Goal: Transaction & Acquisition: Purchase product/service

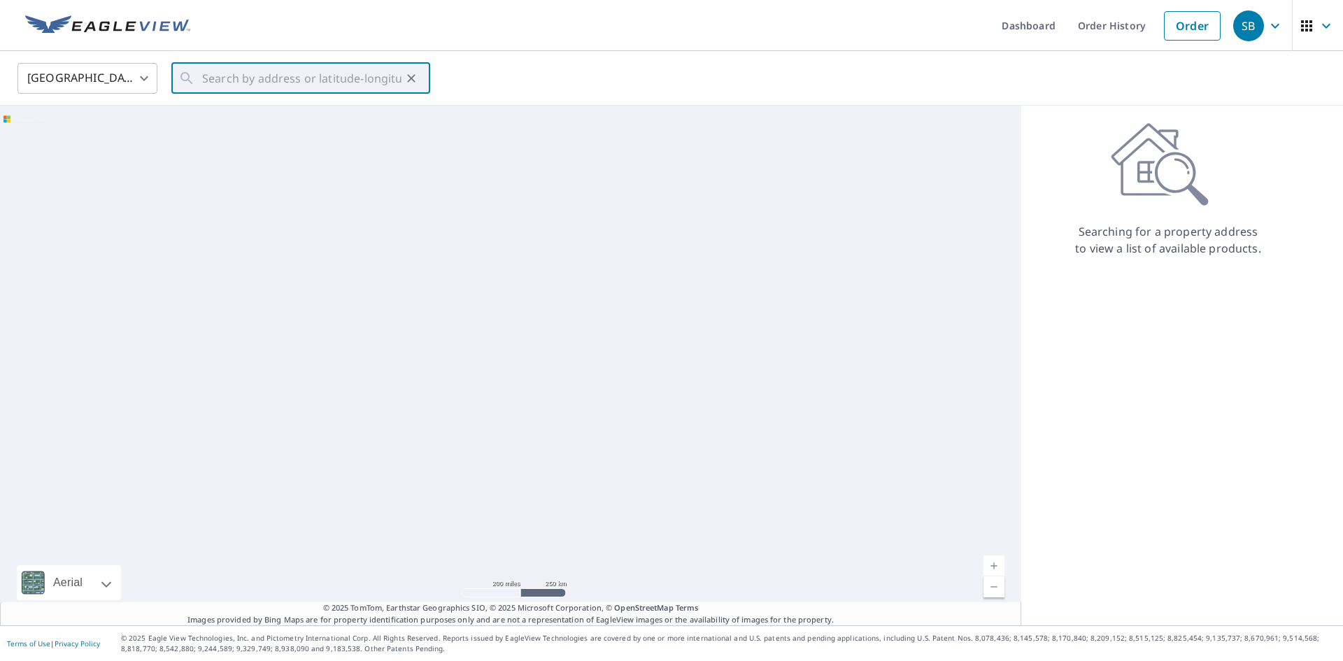
click at [283, 84] on input "text" at bounding box center [301, 78] width 199 height 39
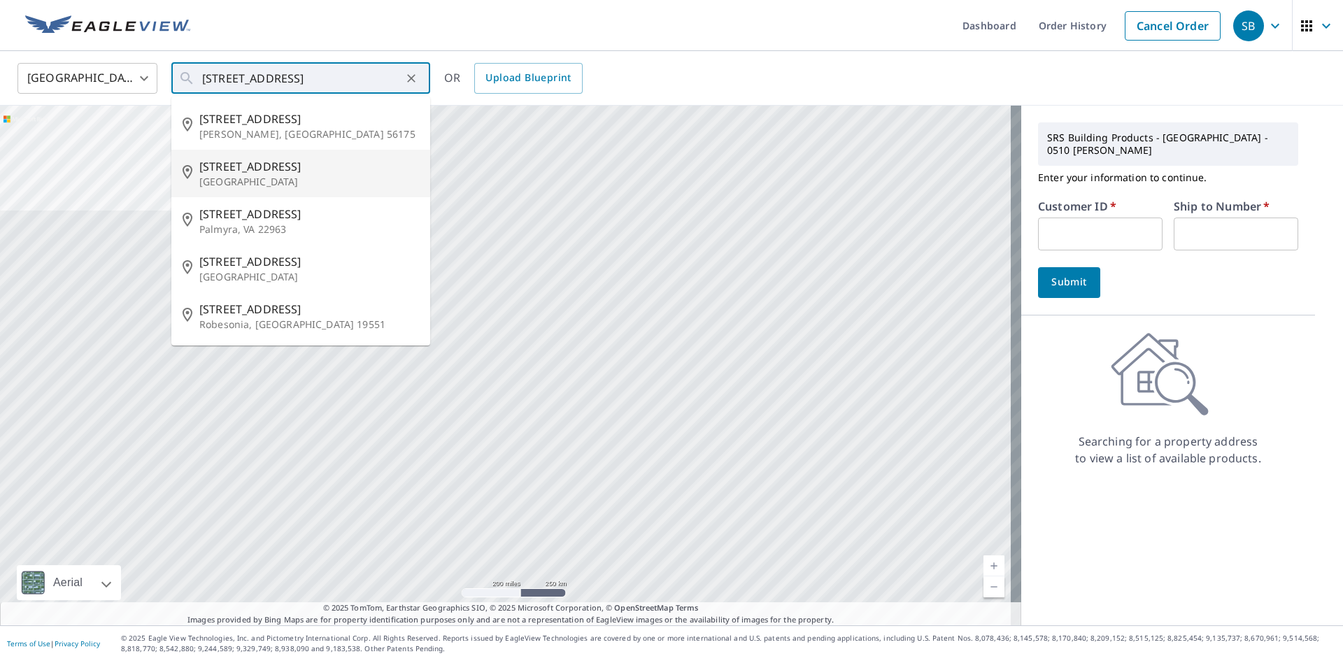
click at [221, 178] on p "[GEOGRAPHIC_DATA]" at bounding box center [309, 182] width 220 height 14
type input "[STREET_ADDRESS][PERSON_NAME]"
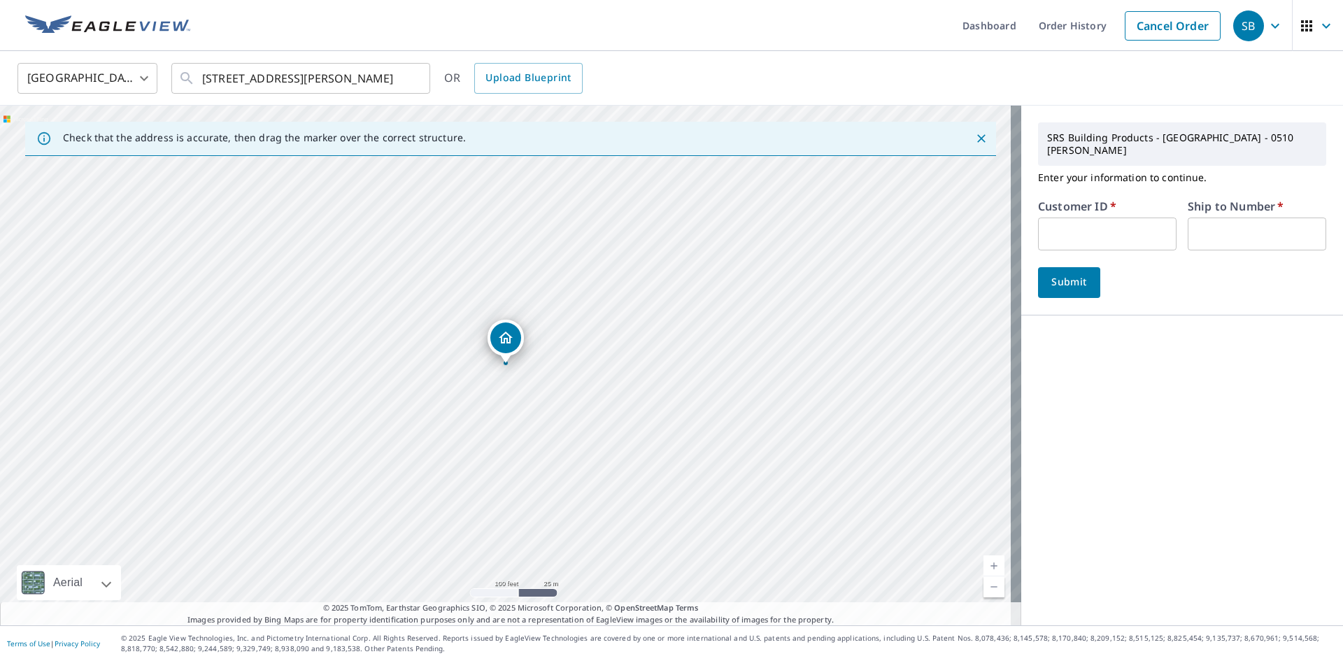
click at [1086, 223] on input "text" at bounding box center [1107, 234] width 138 height 33
type input "500039"
click at [1211, 227] on input "text" at bounding box center [1257, 234] width 138 height 33
type input "1"
click at [1073, 273] on span "Submit" at bounding box center [1069, 281] width 40 height 17
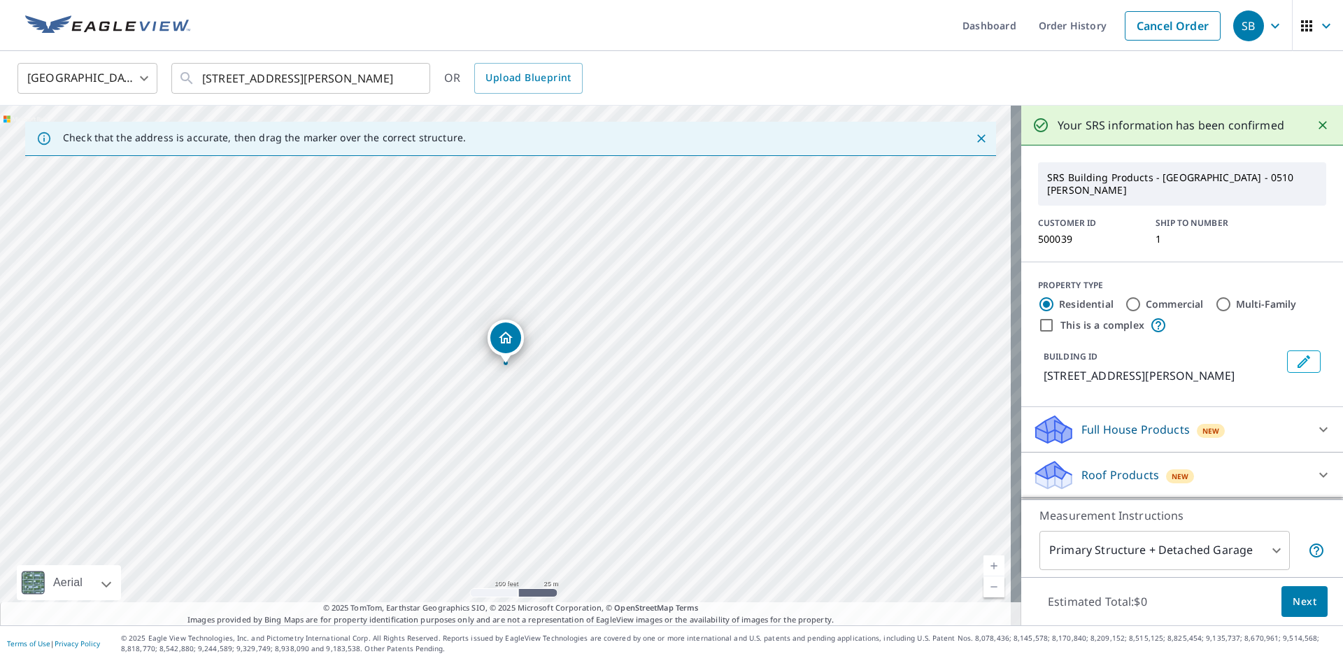
scroll to position [70, 0]
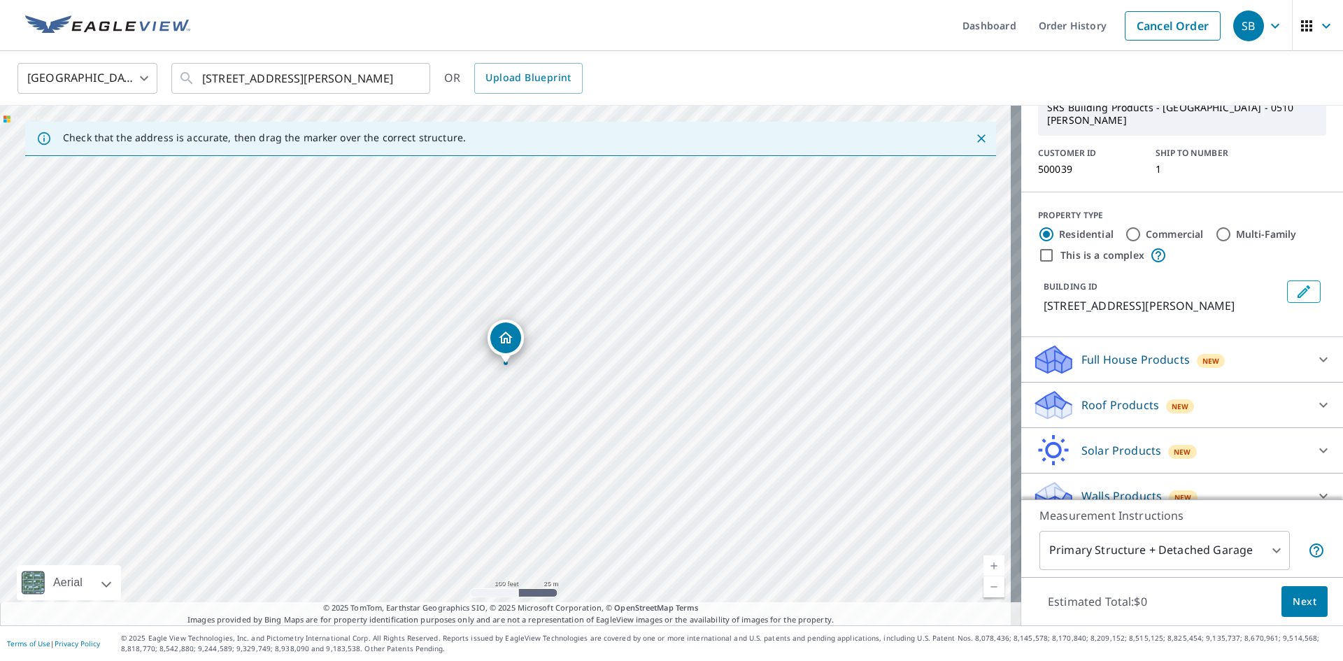
click at [1315, 397] on icon at bounding box center [1323, 405] width 17 height 17
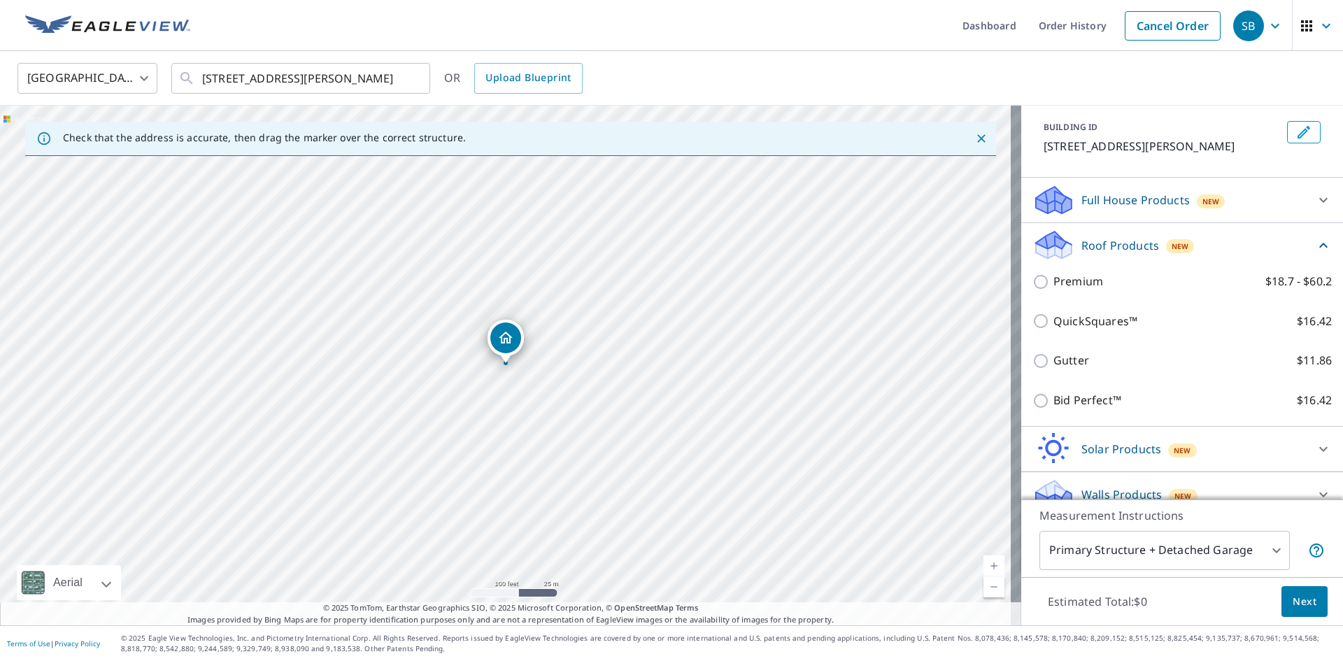
scroll to position [235, 0]
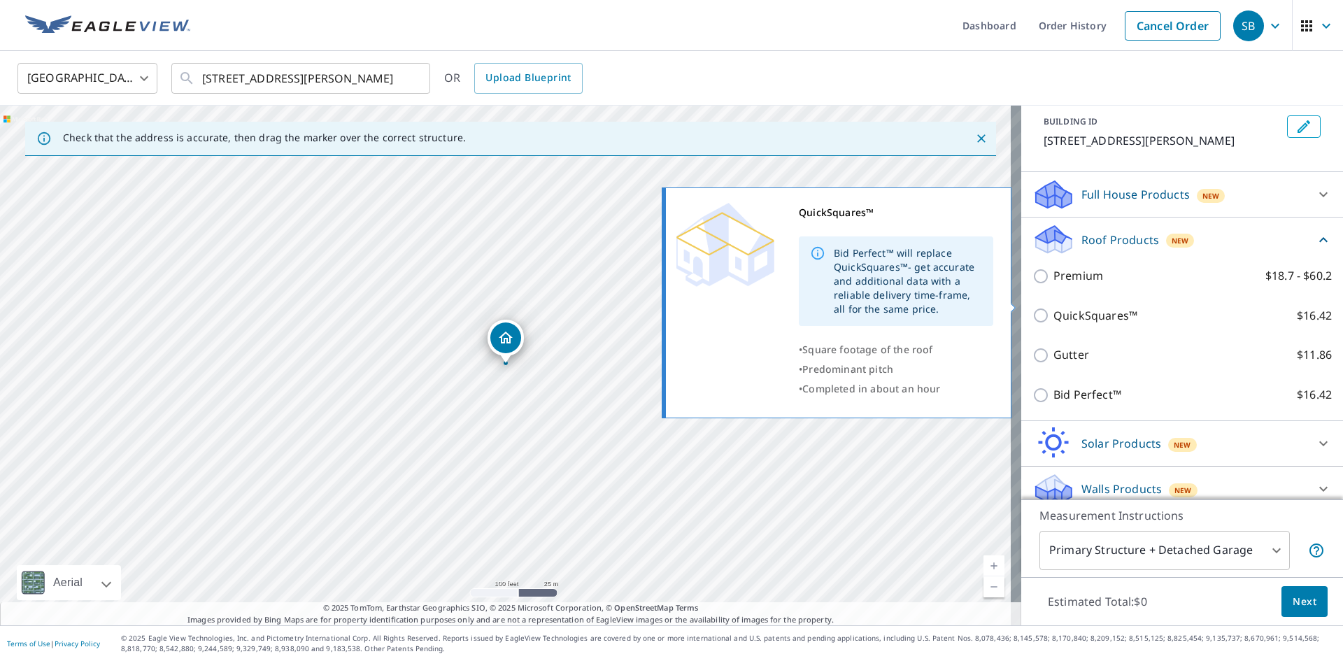
click at [1053, 307] on p "QuickSquares™" at bounding box center [1095, 315] width 84 height 17
click at [1044, 307] on input "QuickSquares™ $16.42" at bounding box center [1042, 315] width 21 height 17
checkbox input "true"
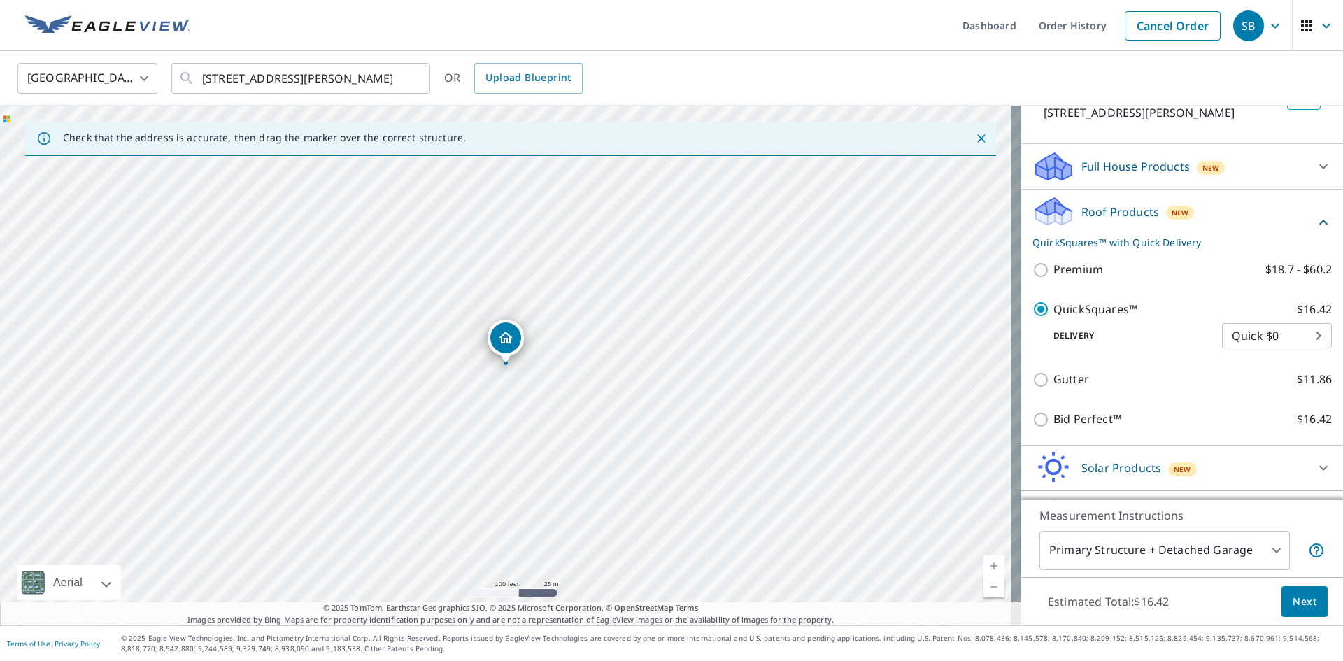
scroll to position [287, 0]
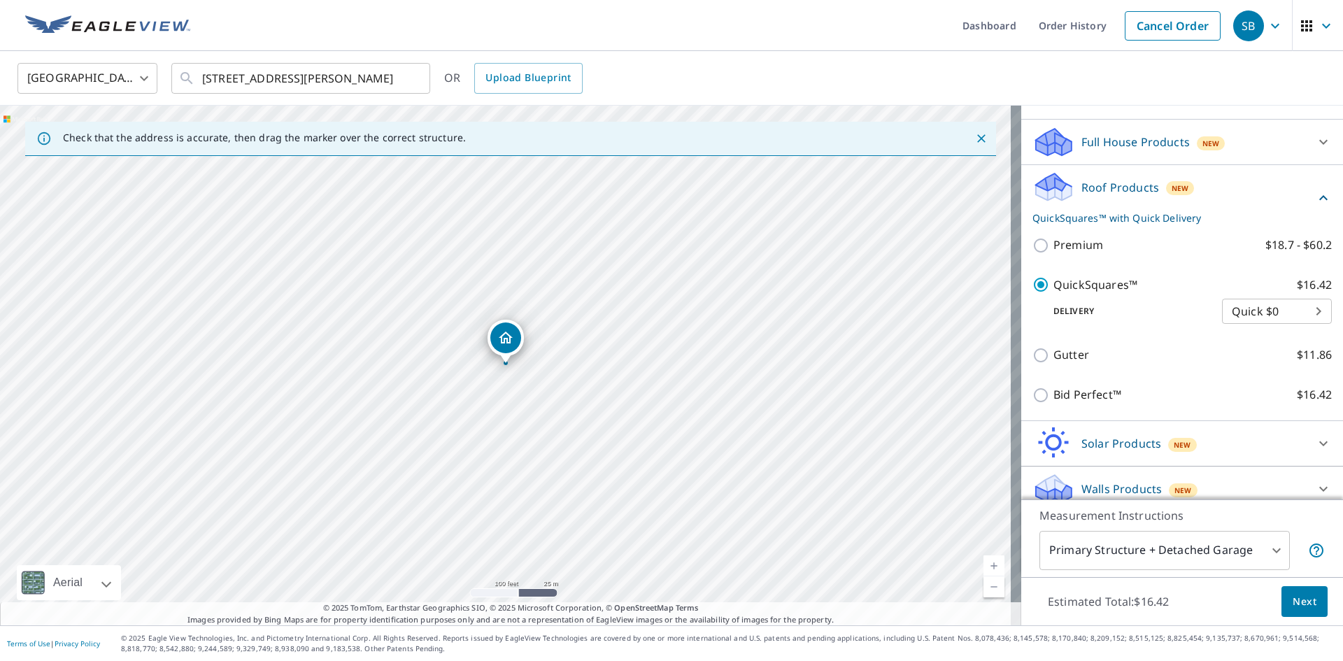
click at [1293, 602] on span "Next" at bounding box center [1305, 601] width 24 height 17
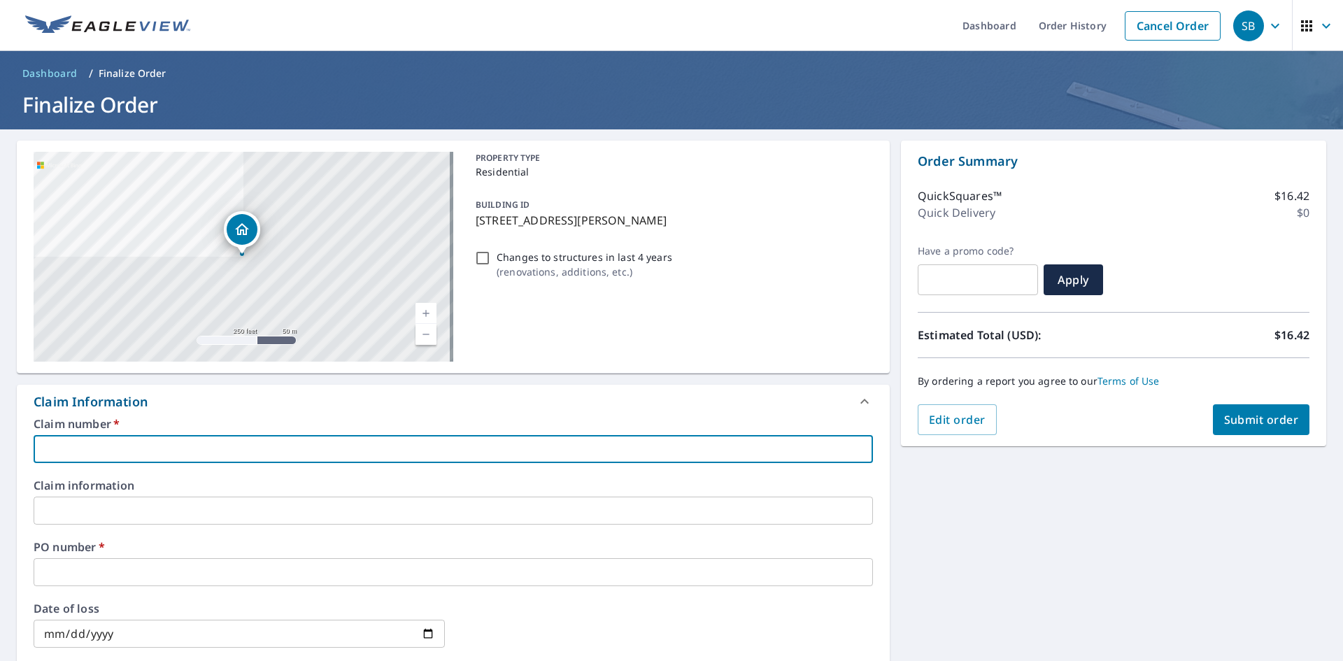
click at [166, 446] on input "text" at bounding box center [453, 449] width 839 height 28
type input "500039"
checkbox input "true"
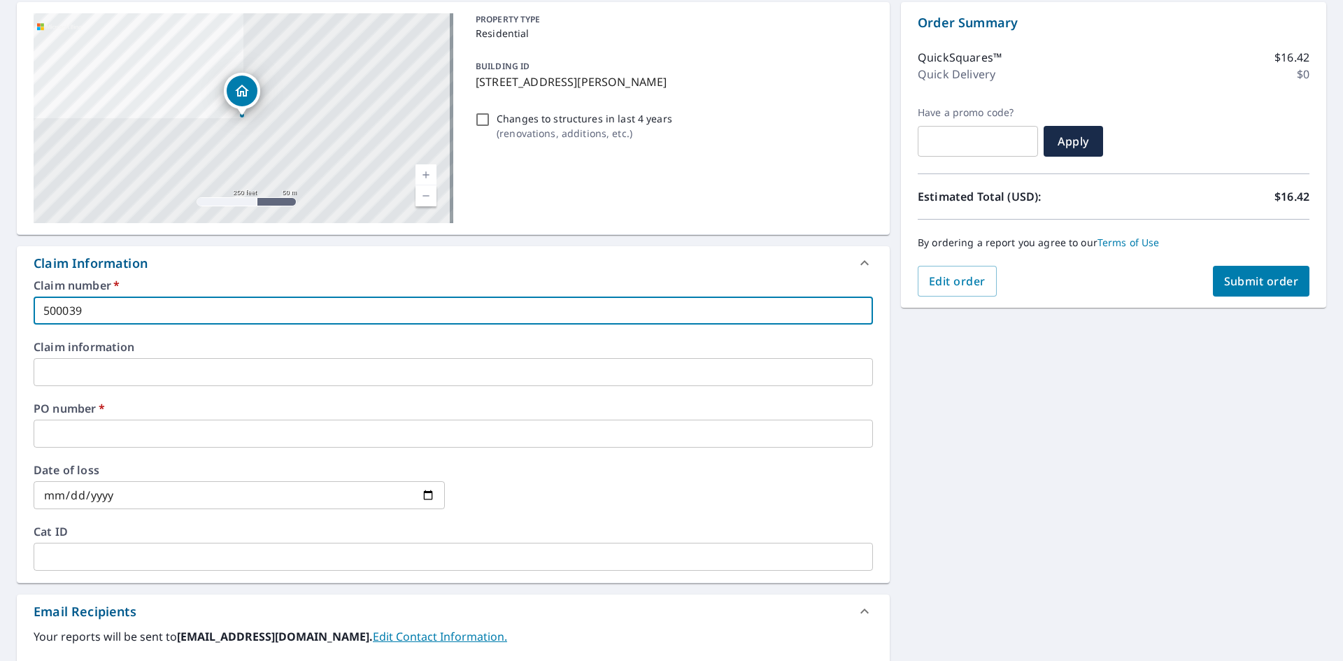
scroll to position [140, 0]
click at [142, 438] on input "text" at bounding box center [453, 432] width 839 height 28
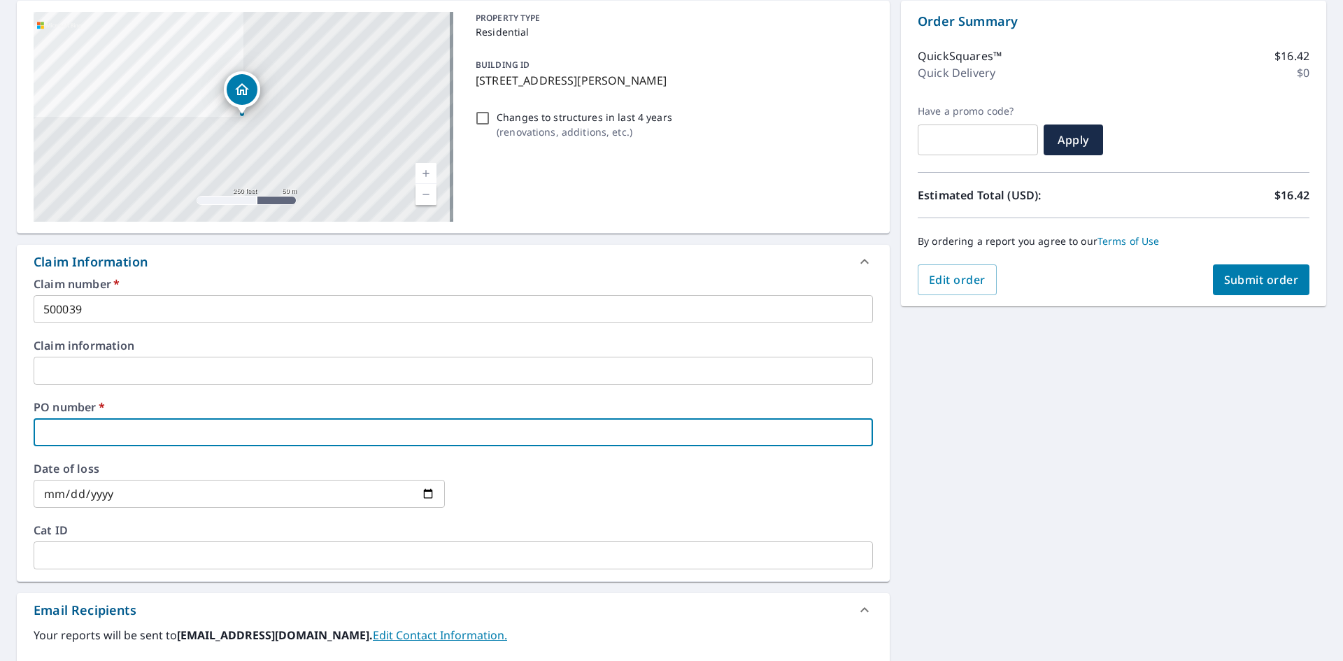
type input "7"
checkbox input "true"
type input "7"
checkbox input "true"
type input "7 d"
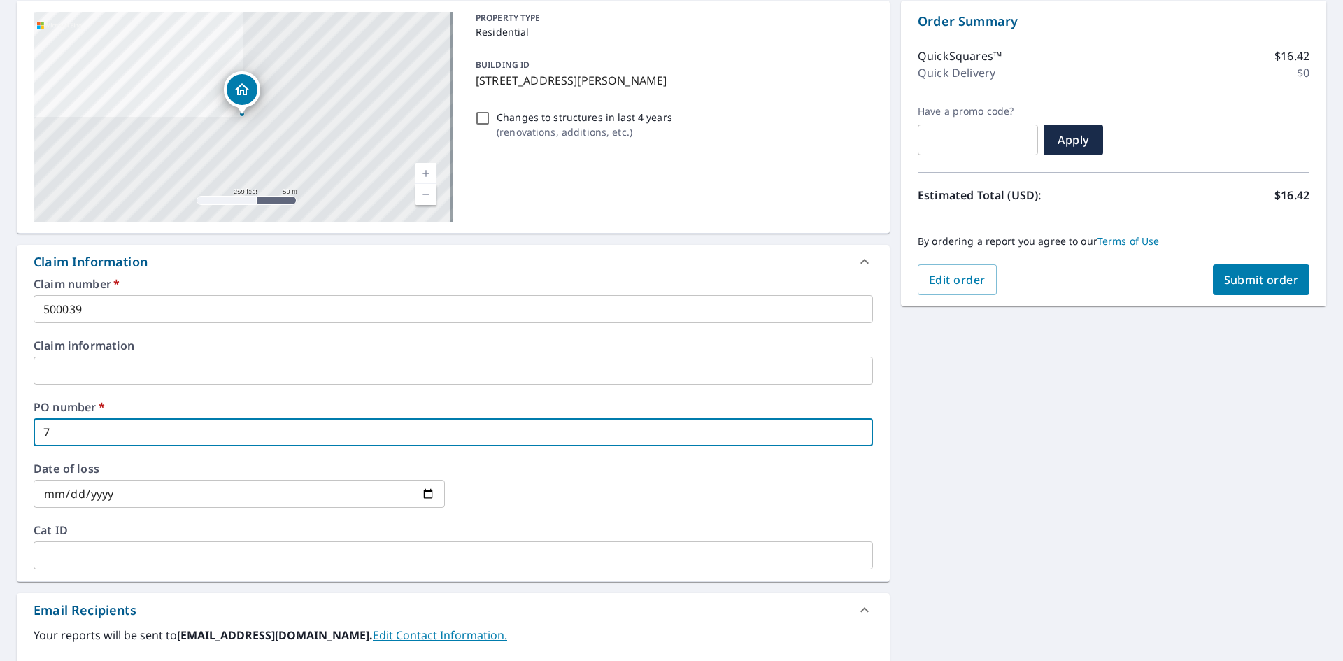
checkbox input "true"
type input "7 de"
checkbox input "true"
type input "7 dee"
checkbox input "true"
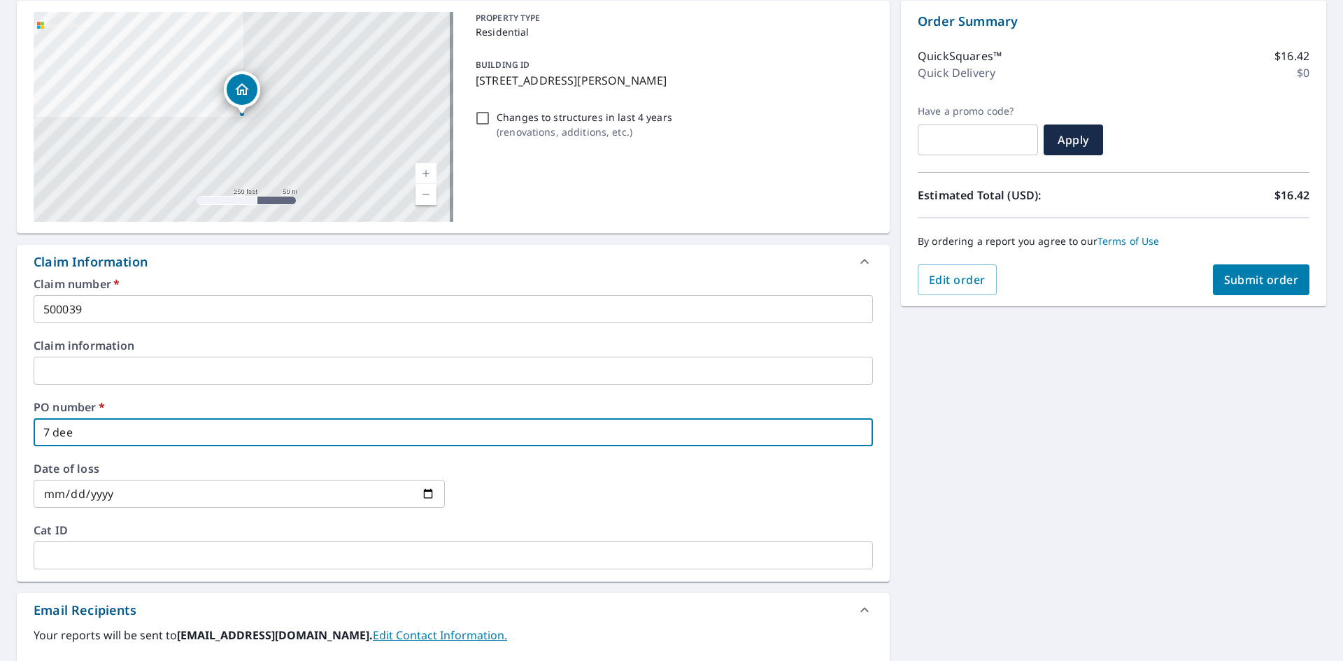
type input "7 deer"
checkbox input "true"
type input "7 deer"
checkbox input "true"
type input "7 deer p"
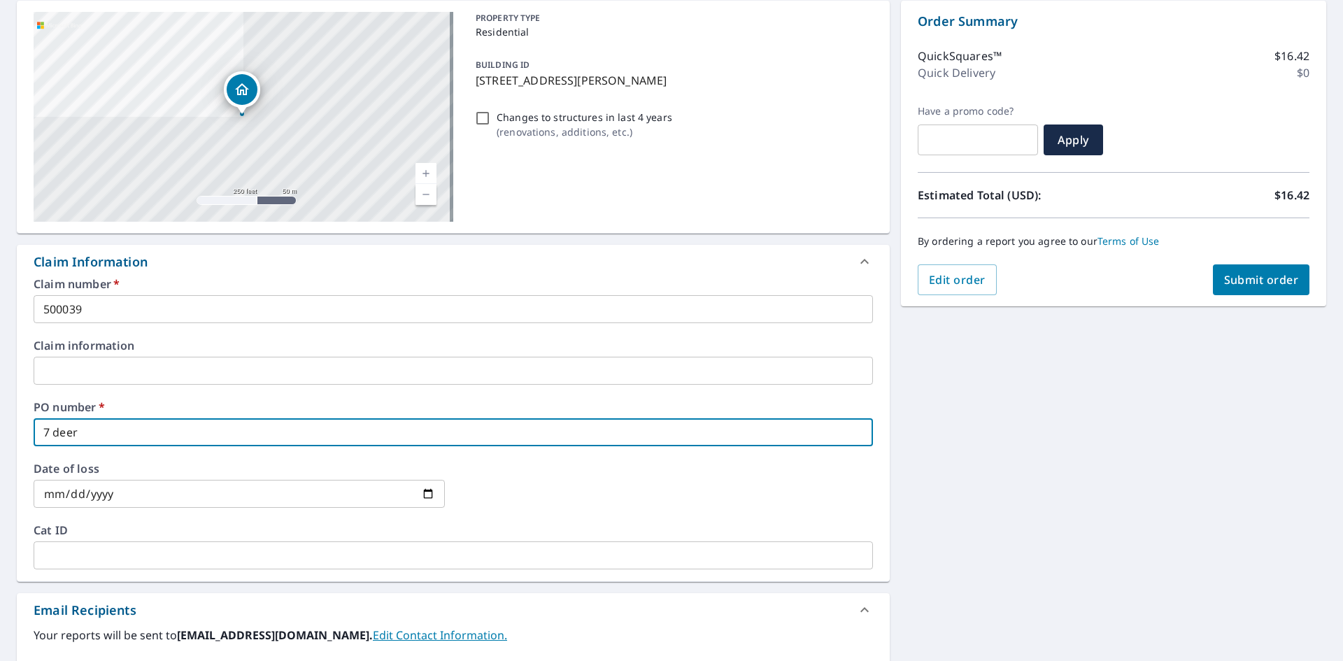
checkbox input "true"
type input "7 deer pa"
checkbox input "true"
type input "7 deer pat"
checkbox input "true"
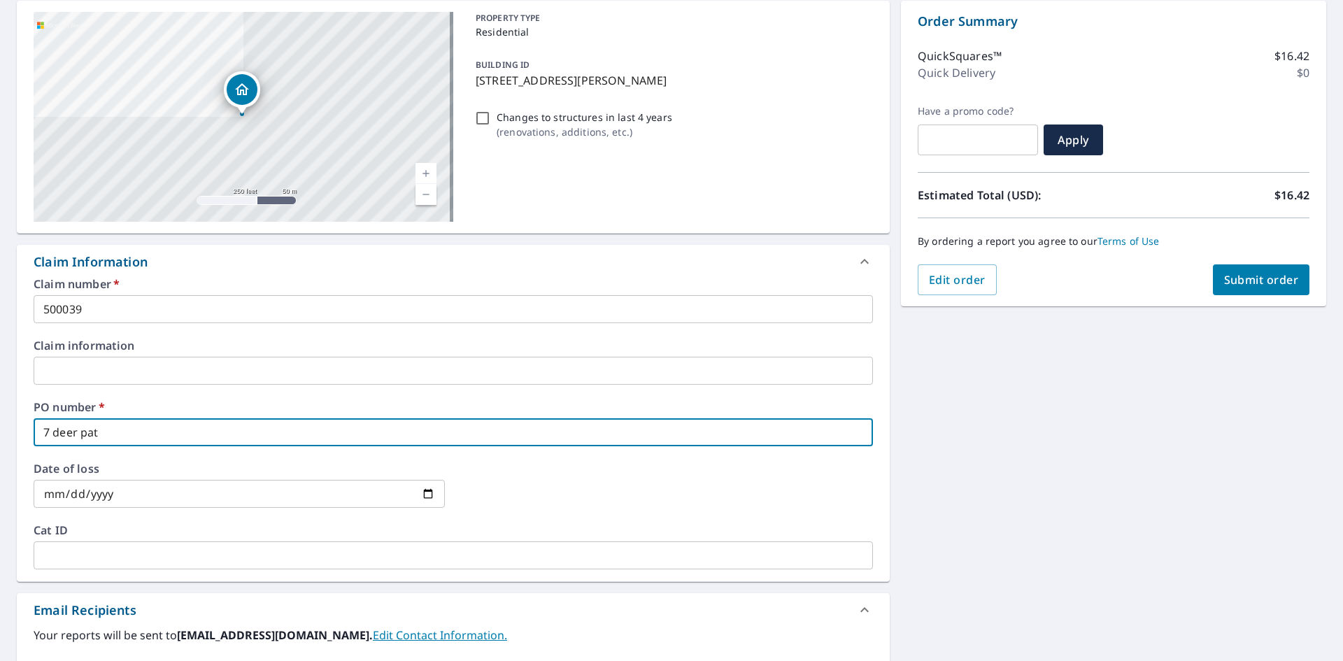
type input "7 deer path"
checkbox input "true"
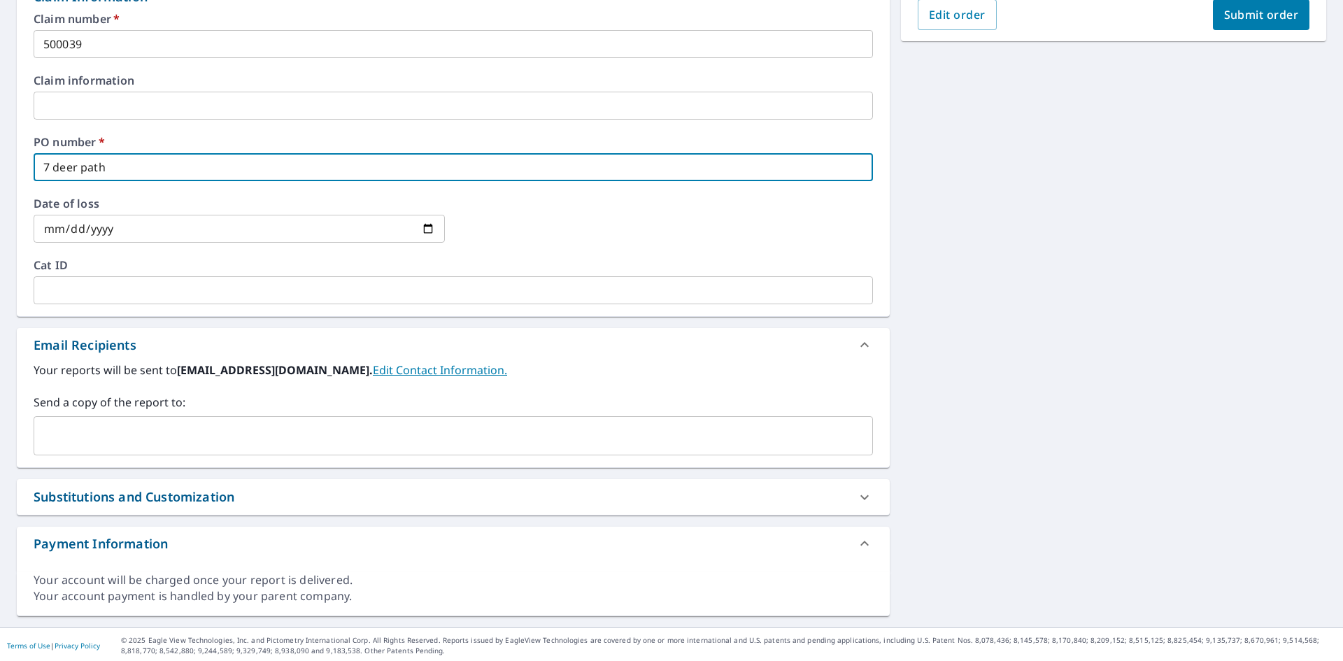
scroll to position [407, 0]
type input "7 deer path"
click at [149, 424] on input "text" at bounding box center [443, 433] width 806 height 27
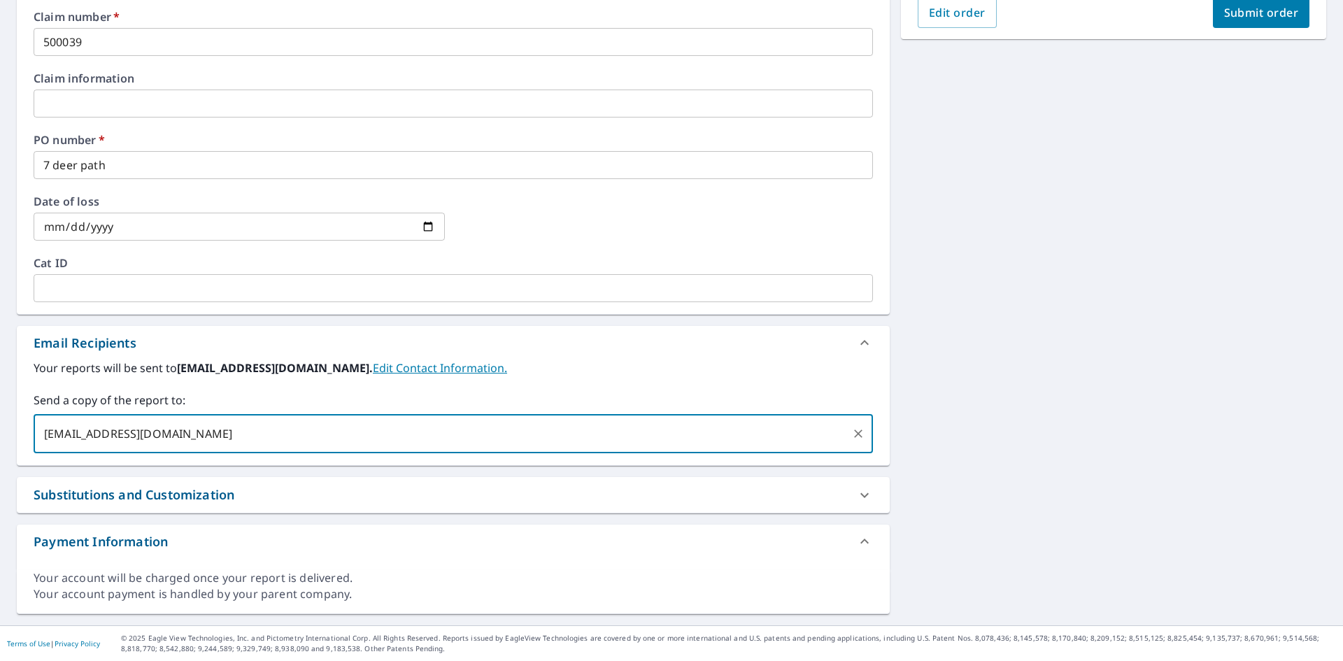
type input "[EMAIL_ADDRESS][DOMAIN_NAME]"
checkbox input "true"
type input "[EMAIL_ADDRESS][DOMAIN_NAME]"
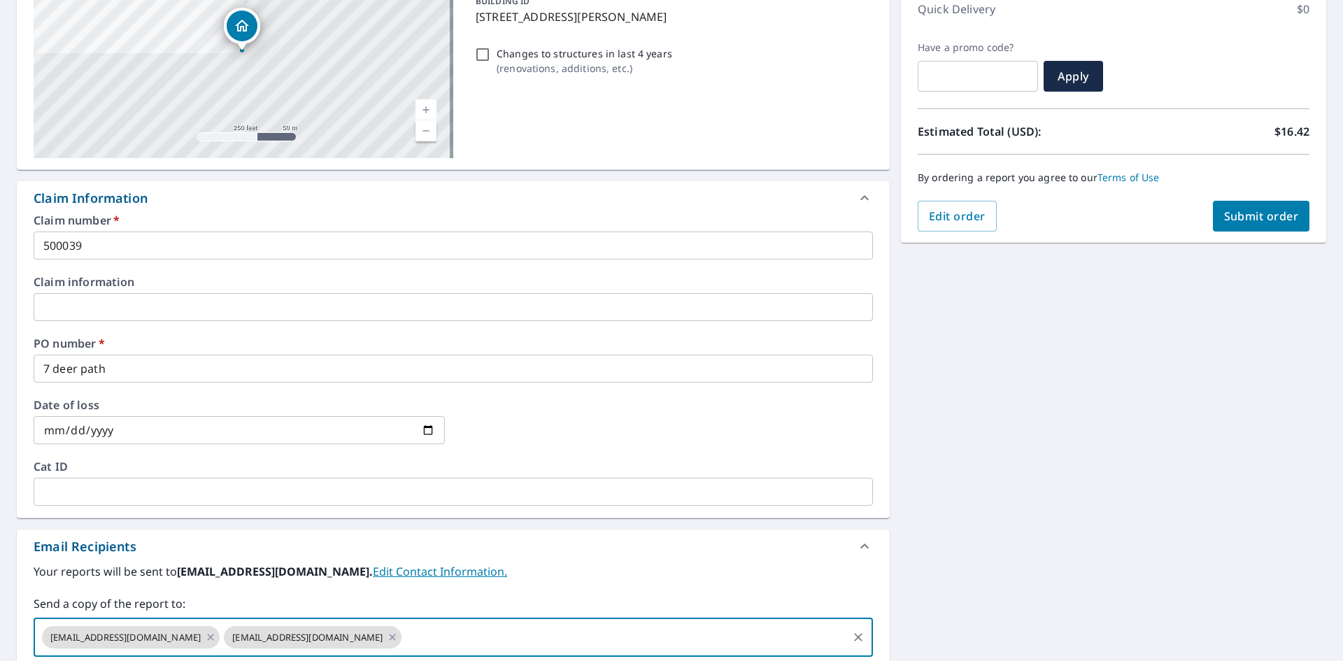
scroll to position [197, 0]
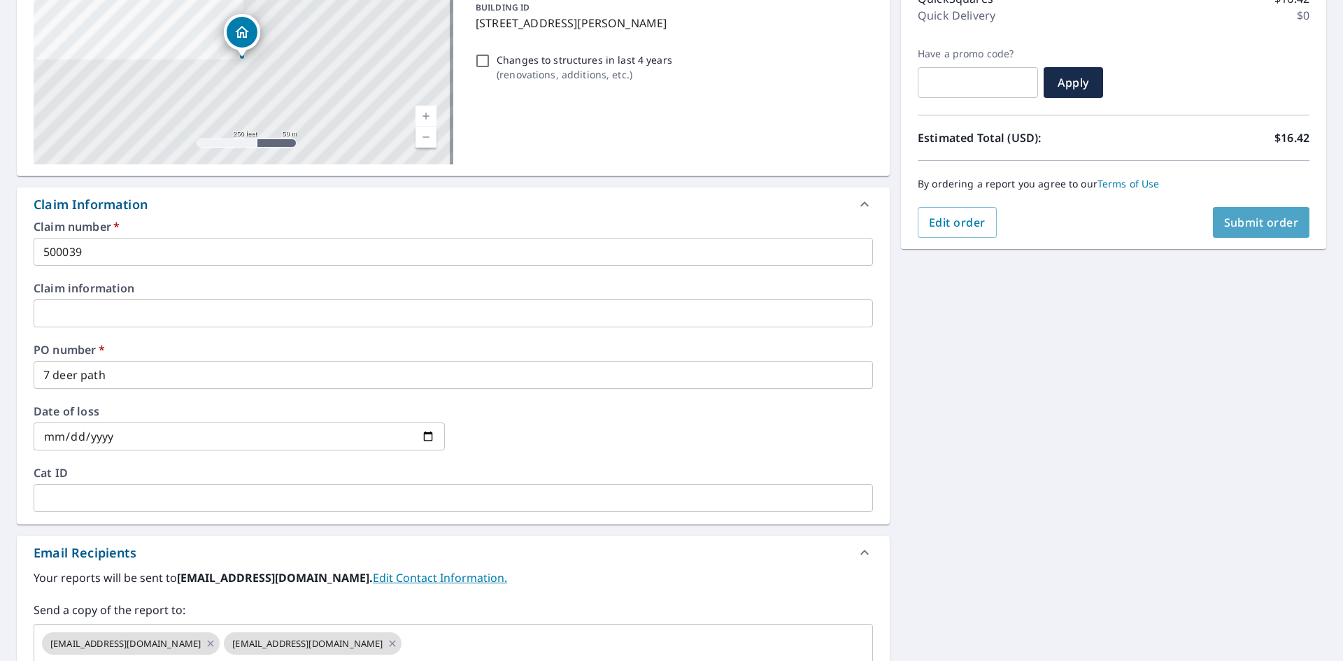
click at [1227, 215] on span "Submit order" at bounding box center [1261, 222] width 75 height 15
checkbox input "true"
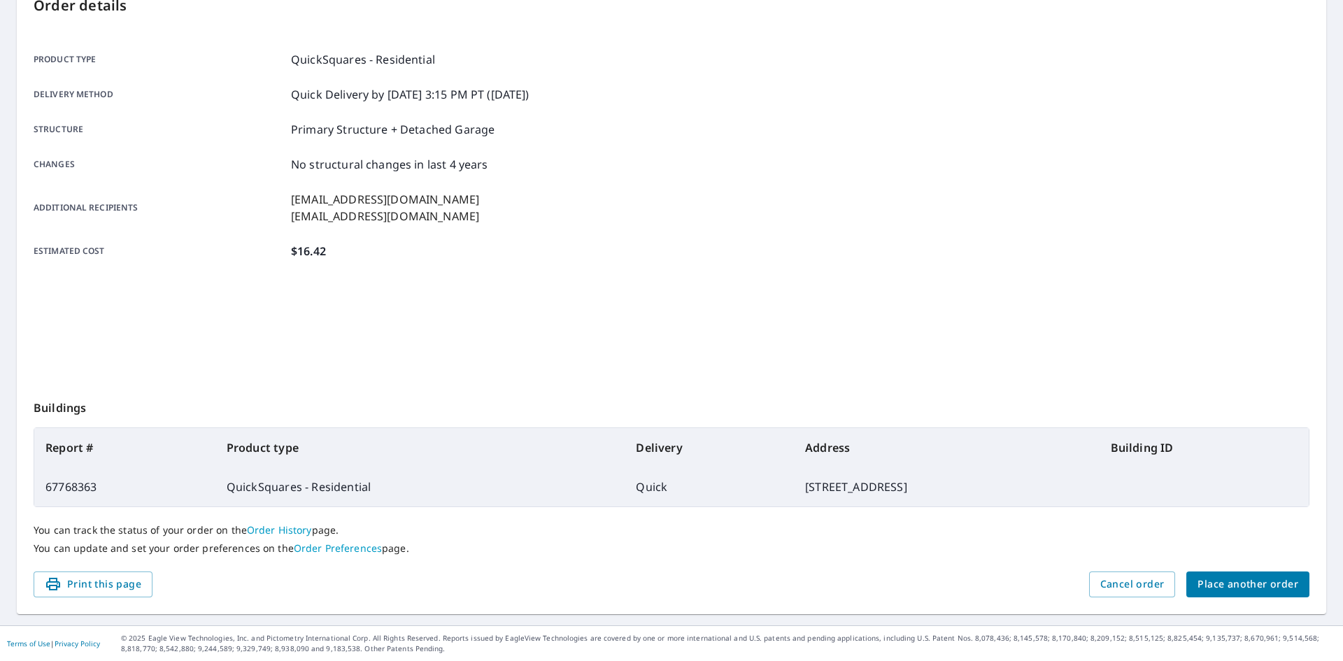
scroll to position [162, 0]
